Goal: Information Seeking & Learning: Learn about a topic

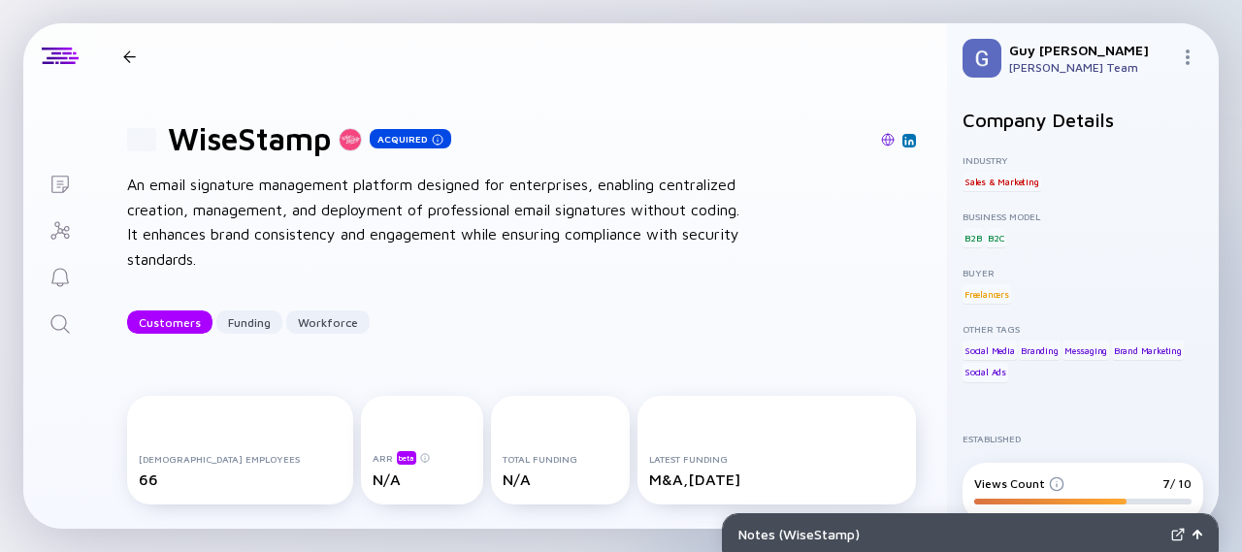
click at [591, 265] on div "An email signature management platform designed for enterprises, enabling centr…" at bounding box center [437, 222] width 621 height 99
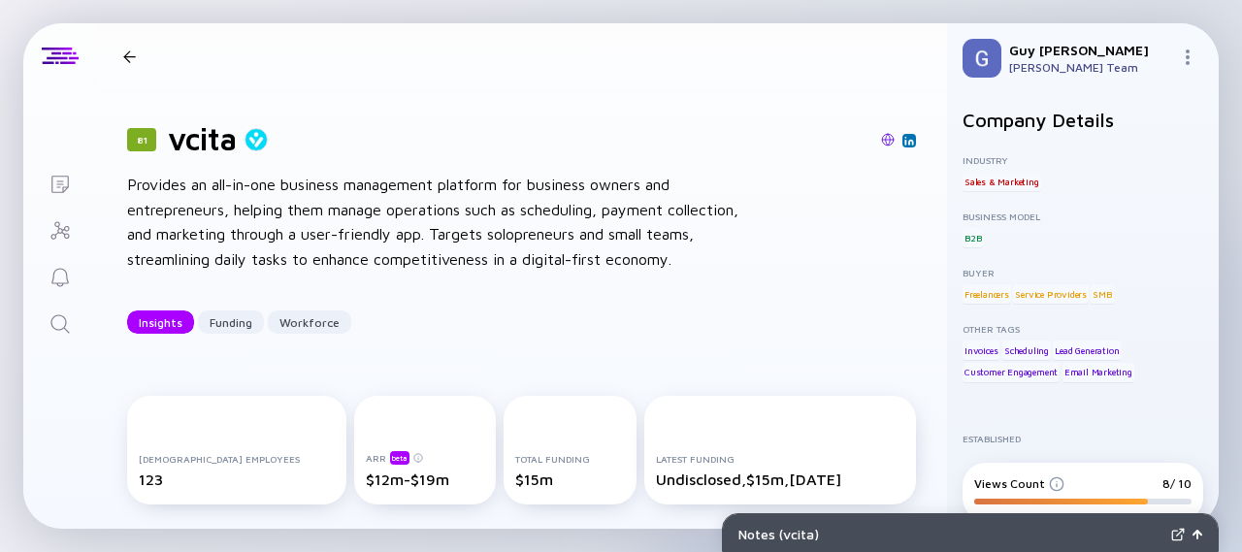
click at [38, 94] on div at bounding box center [59, 124] width 73 height 70
